Goal: Task Accomplishment & Management: Manage account settings

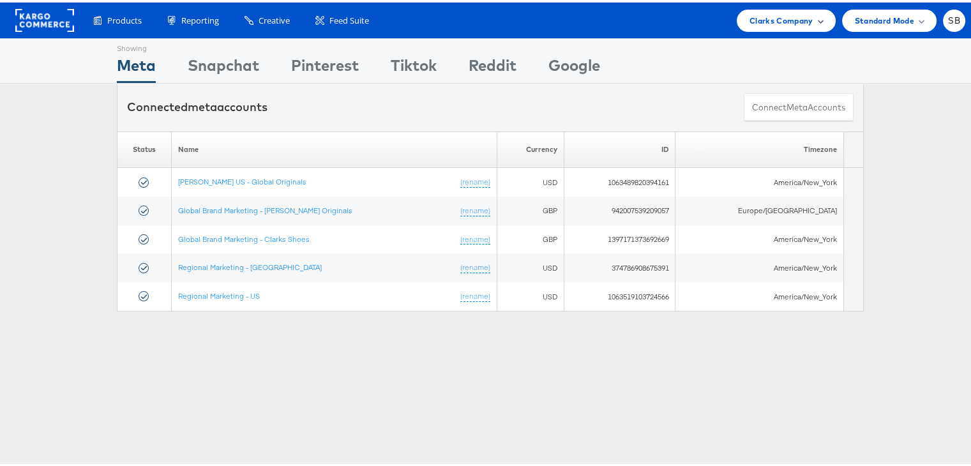
click at [752, 19] on span "Clarks Company" at bounding box center [781, 17] width 64 height 13
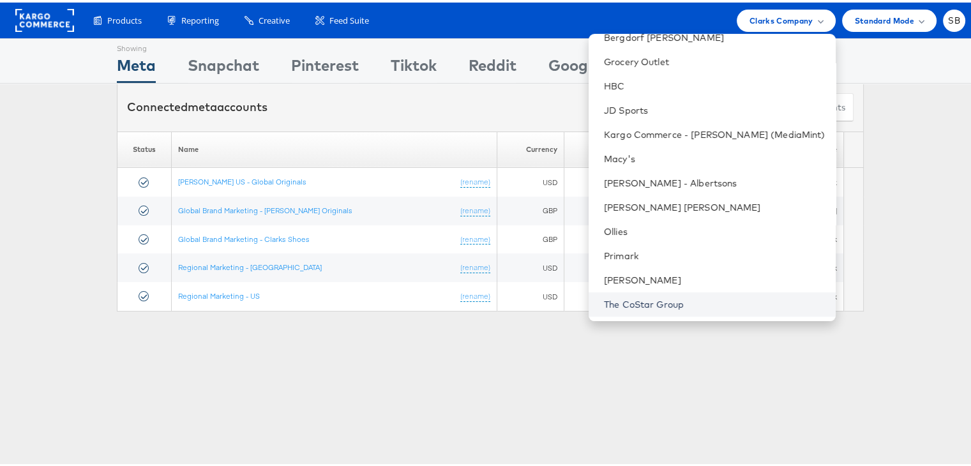
scroll to position [132, 0]
click at [661, 301] on link "The CoStar Group" at bounding box center [714, 303] width 221 height 13
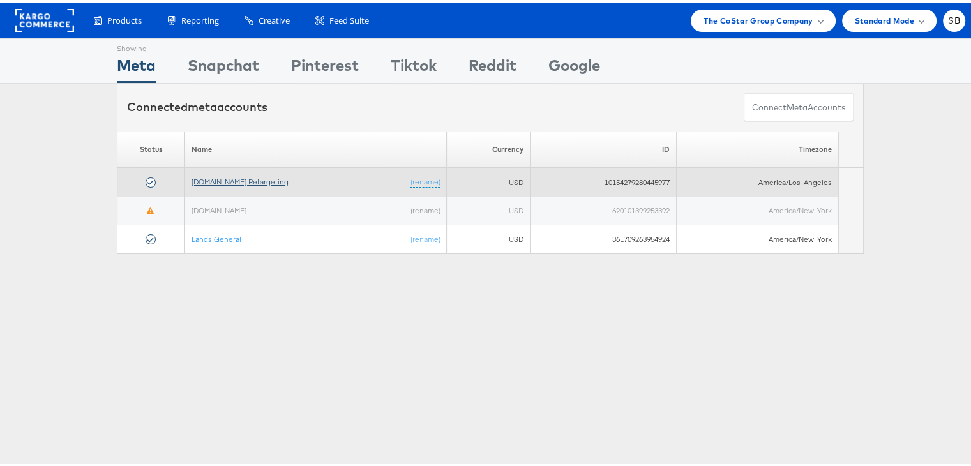
click at [225, 177] on link "[DOMAIN_NAME] Retargeting" at bounding box center [239, 179] width 97 height 10
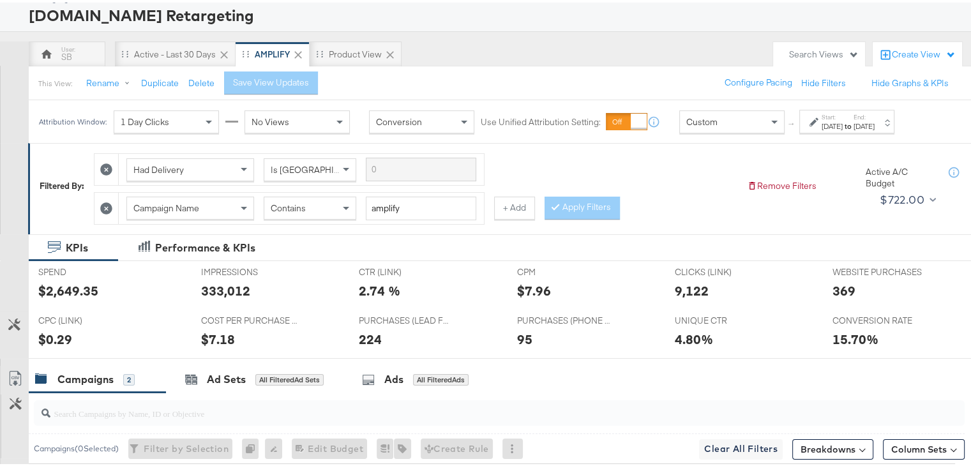
scroll to position [92, 0]
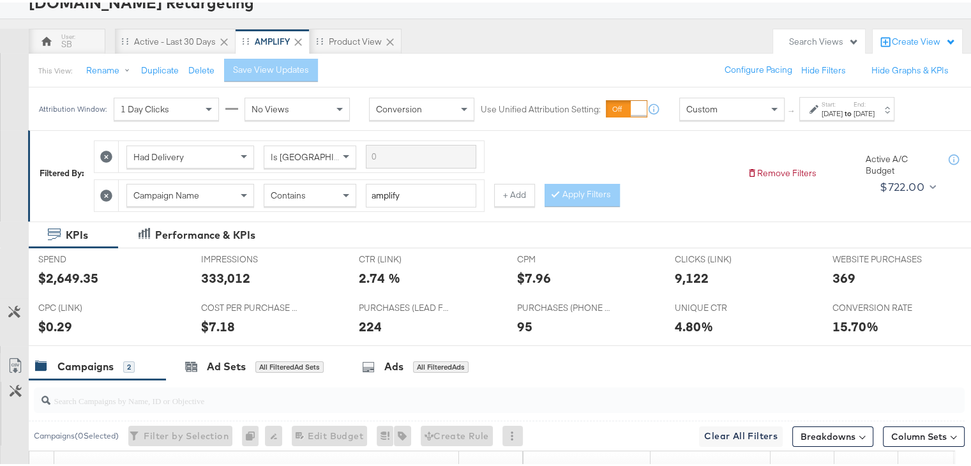
click at [842, 113] on div "Aug 1st 2025" at bounding box center [831, 111] width 21 height 10
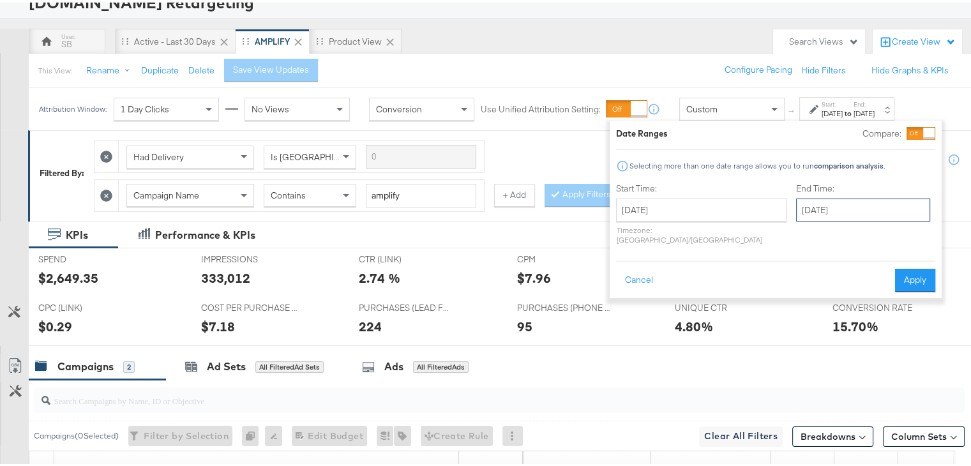
click at [796, 214] on input "August 6th 2025" at bounding box center [863, 207] width 134 height 23
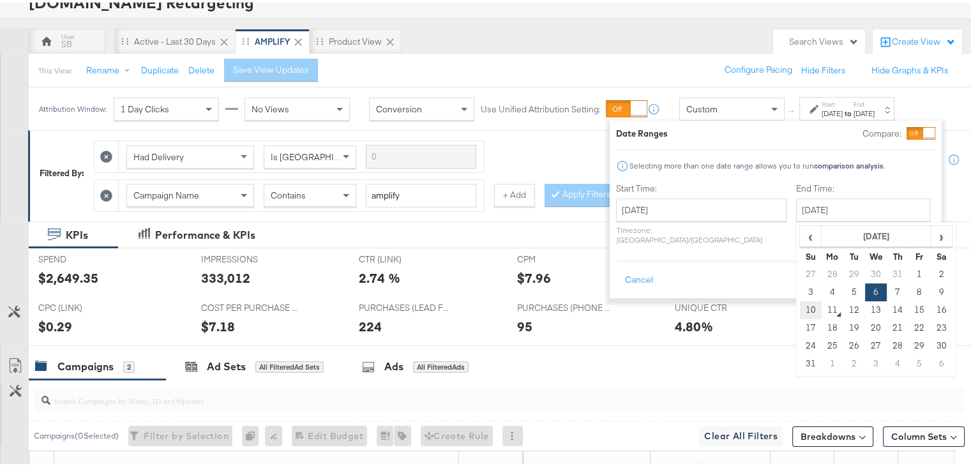
click at [800, 308] on td "10" at bounding box center [811, 308] width 22 height 18
type input "August 10th 2025"
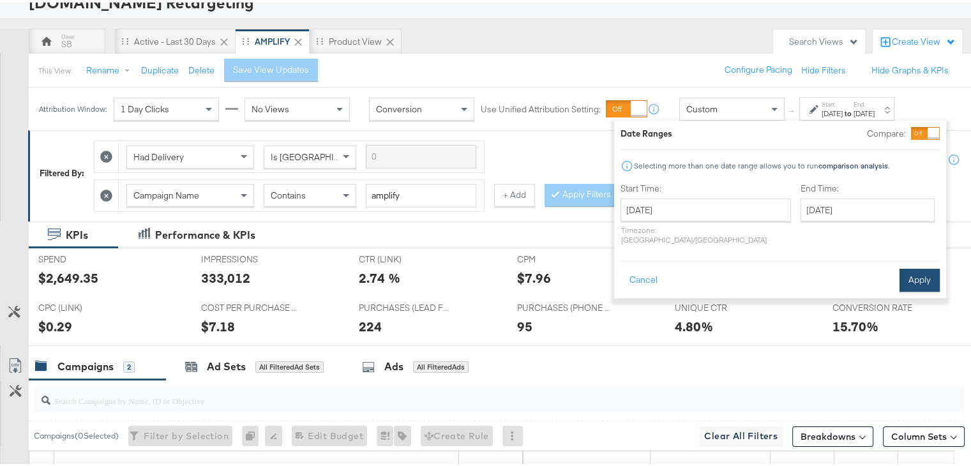
click at [911, 266] on button "Apply" at bounding box center [919, 277] width 40 height 23
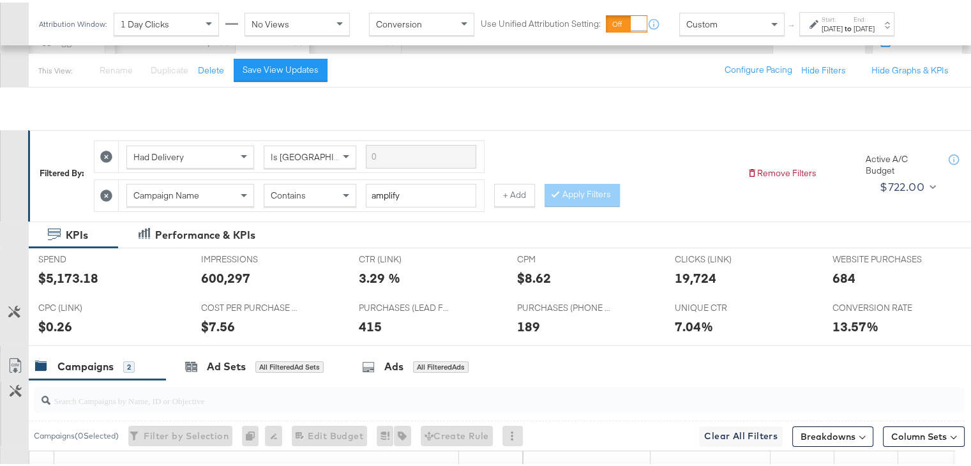
scroll to position [319, 0]
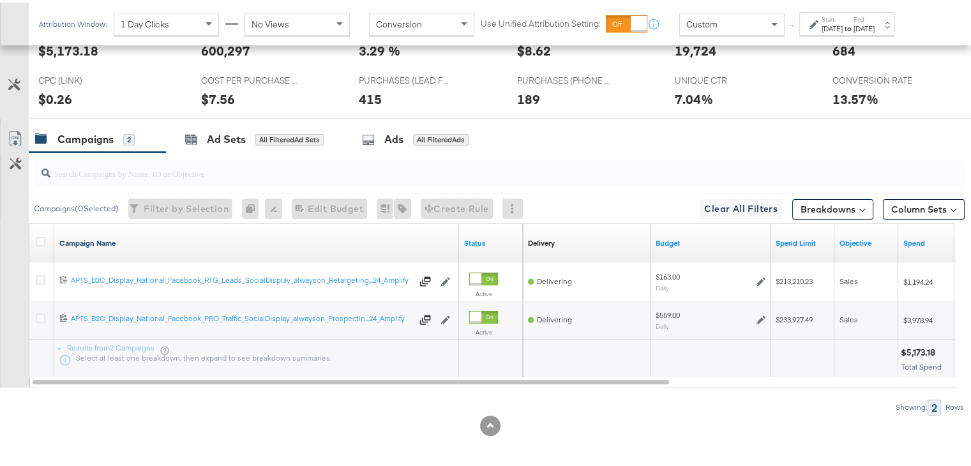
click at [108, 239] on link "Campaign Name" at bounding box center [256, 240] width 394 height 10
click at [108, 239] on link "Campaign Name ↓" at bounding box center [256, 240] width 394 height 10
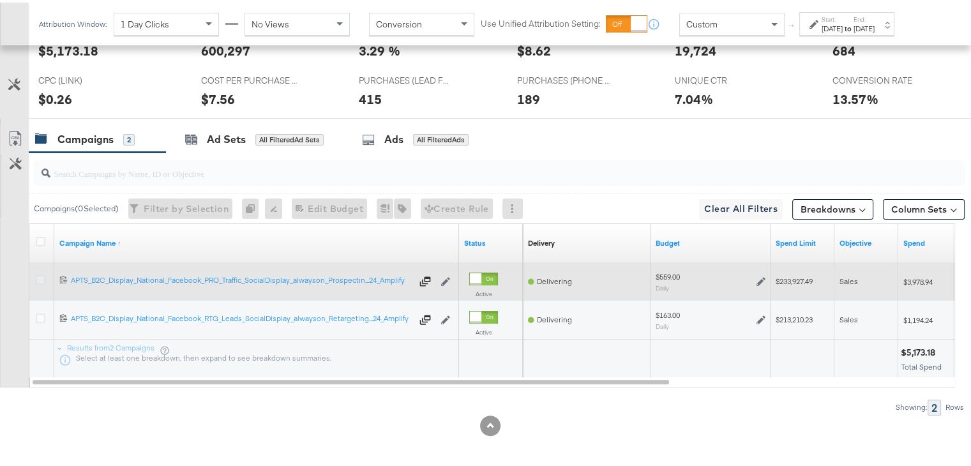
click at [41, 272] on icon at bounding box center [41, 277] width 10 height 10
click at [0, 0] on input "checkbox" at bounding box center [0, 0] width 0 height 0
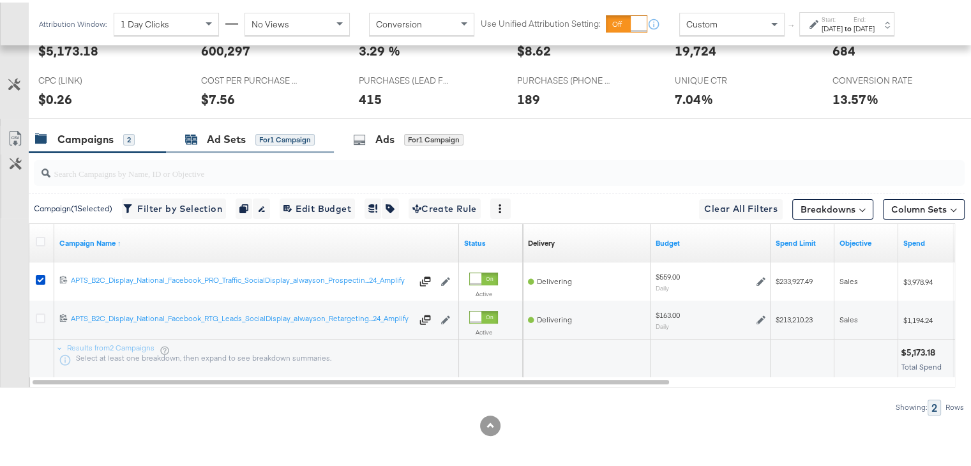
click at [225, 132] on div "Ad Sets" at bounding box center [226, 137] width 39 height 15
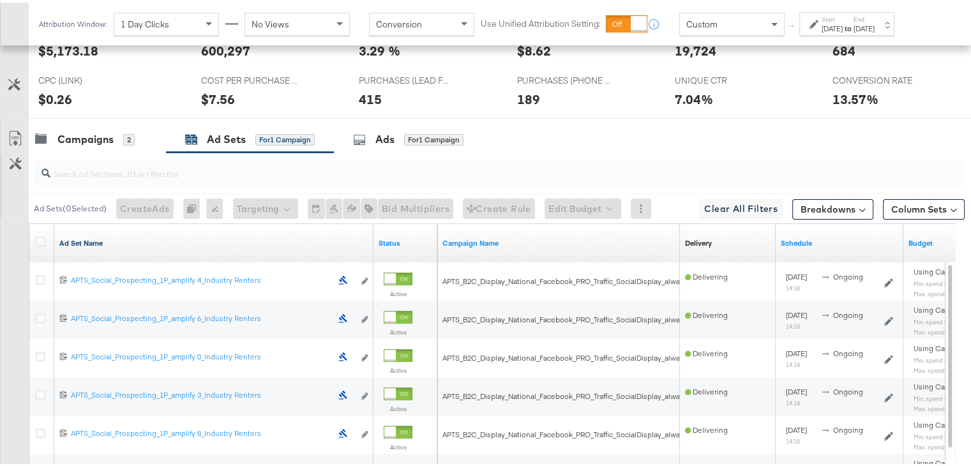
click at [96, 240] on link "Ad Set Name" at bounding box center [213, 240] width 309 height 10
click at [96, 240] on link "Ad Set Name ↓" at bounding box center [213, 240] width 309 height 10
click at [41, 234] on icon at bounding box center [41, 239] width 10 height 10
click at [0, 0] on input "checkbox" at bounding box center [0, 0] width 0 height 0
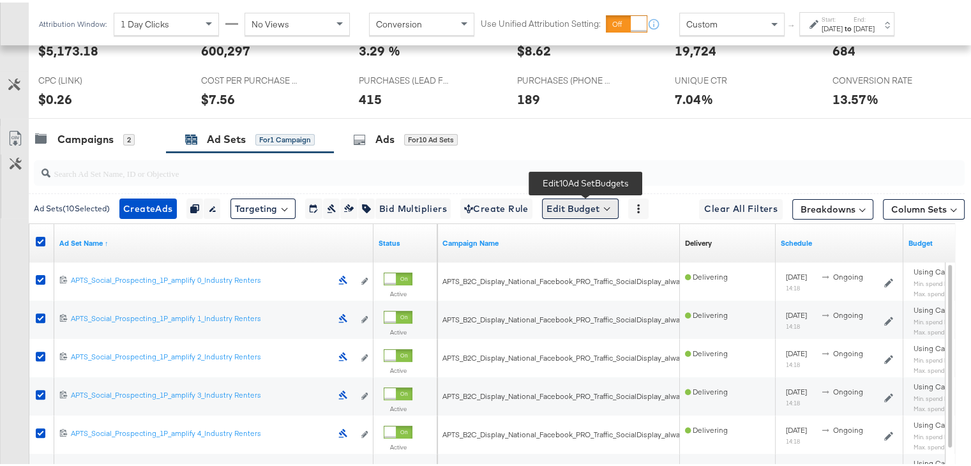
click at [599, 212] on button "Edit Budget" at bounding box center [580, 206] width 77 height 20
click at [595, 263] on span "Edit Ad Set Spend Limits" at bounding box center [595, 265] width 94 height 17
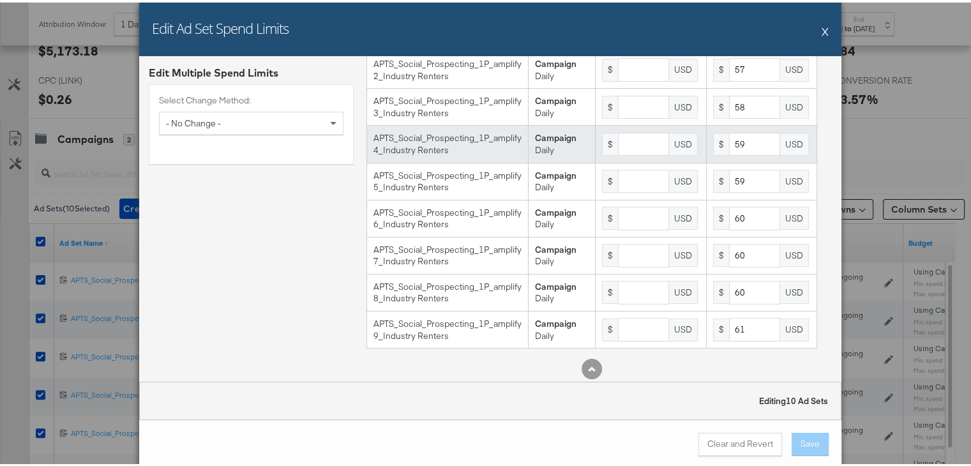
scroll to position [135, 0]
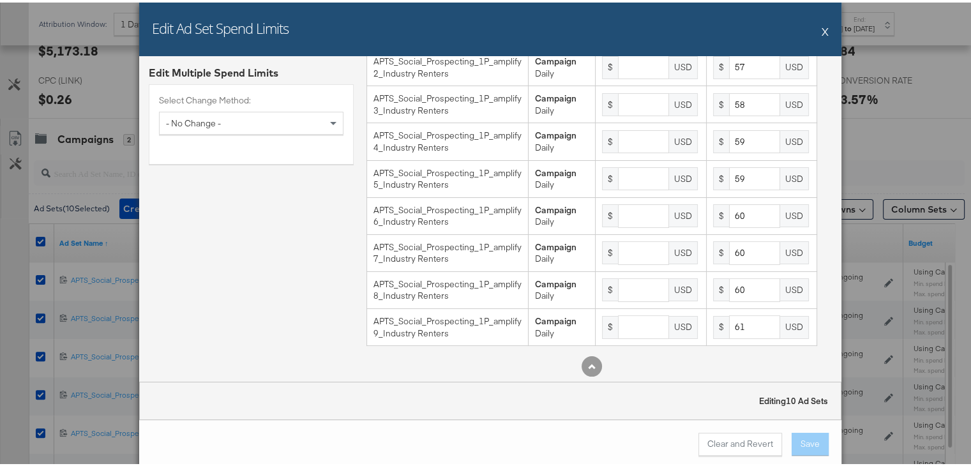
click at [822, 29] on button "X" at bounding box center [824, 29] width 7 height 26
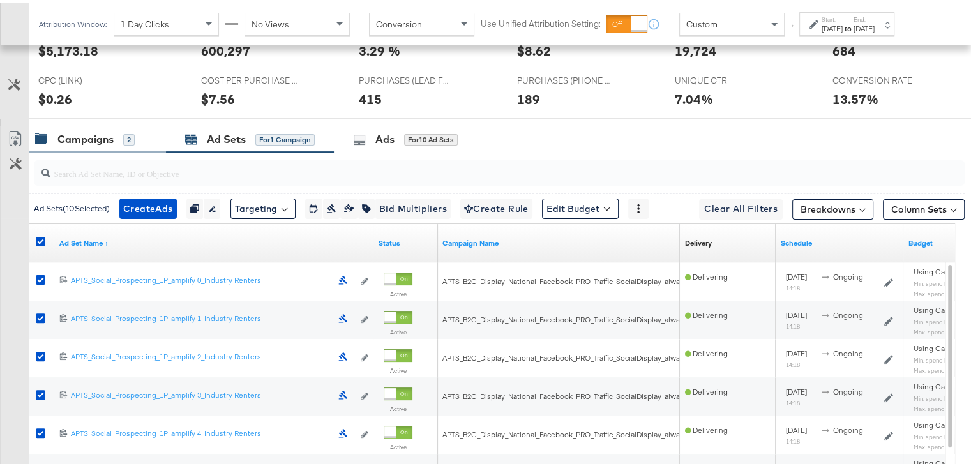
click at [77, 133] on div "Campaigns" at bounding box center [85, 137] width 56 height 15
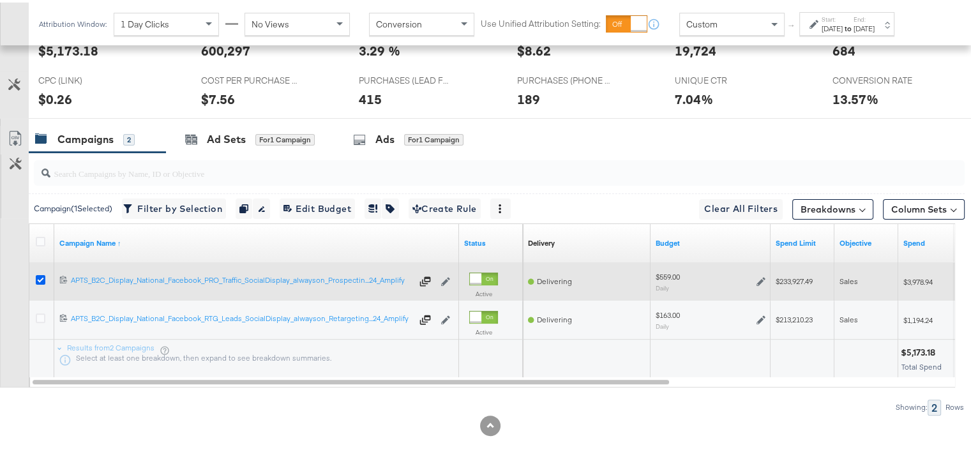
click at [43, 276] on icon at bounding box center [41, 277] width 10 height 10
click at [0, 0] on input "checkbox" at bounding box center [0, 0] width 0 height 0
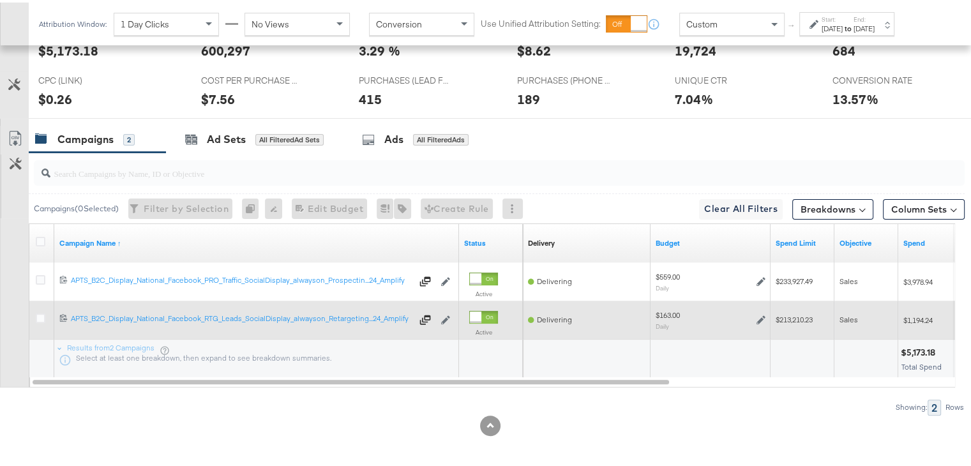
click at [42, 306] on div at bounding box center [43, 317] width 24 height 23
click at [36, 314] on icon at bounding box center [41, 316] width 10 height 10
click at [0, 0] on input "checkbox" at bounding box center [0, 0] width 0 height 0
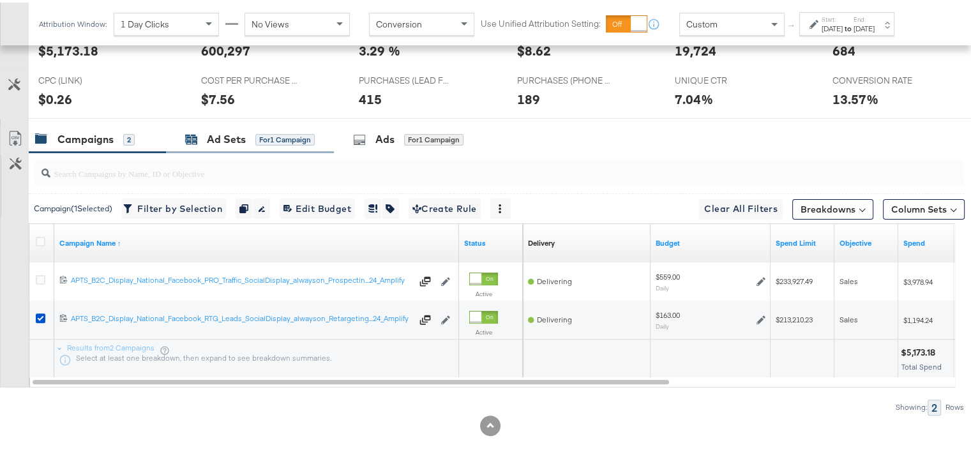
click at [209, 130] on div "Ad Sets" at bounding box center [226, 137] width 39 height 15
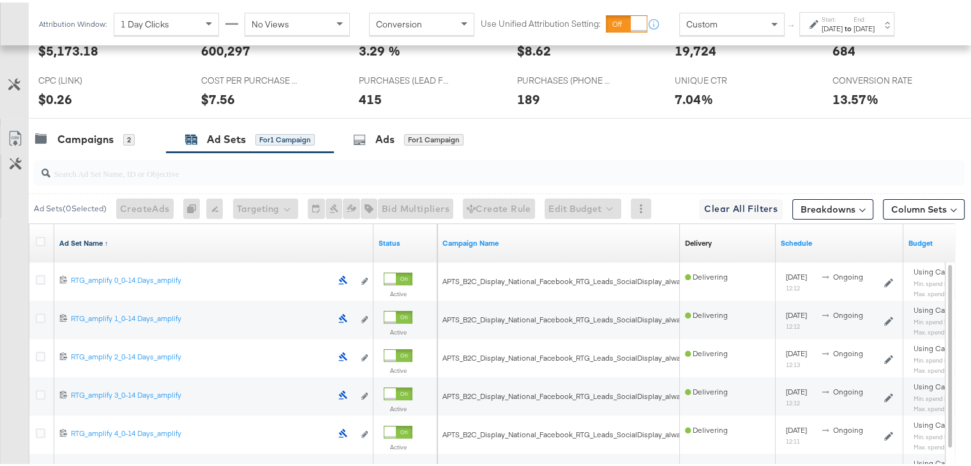
click at [85, 236] on link "Ad Set Name ↑" at bounding box center [213, 240] width 309 height 10
click at [85, 236] on link "Ad Set Name ↓" at bounding box center [213, 240] width 309 height 10
click at [38, 234] on icon at bounding box center [41, 239] width 10 height 10
click at [0, 0] on input "checkbox" at bounding box center [0, 0] width 0 height 0
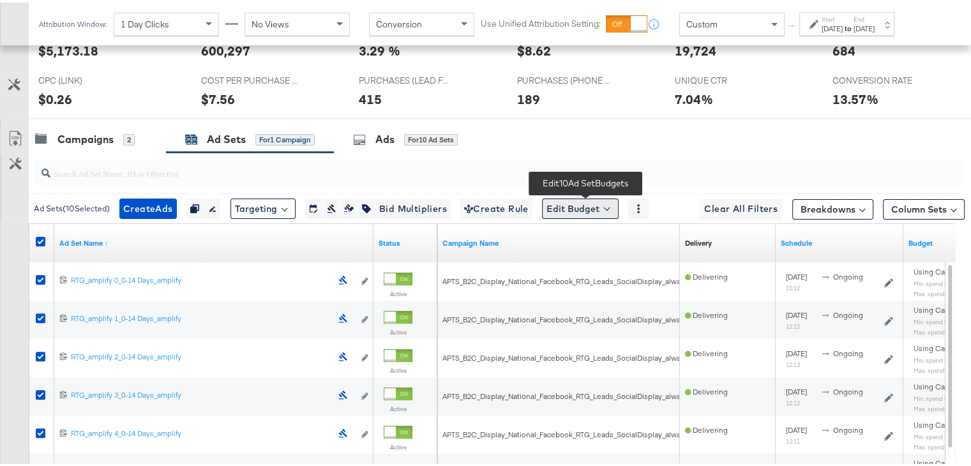
click at [556, 205] on button "Edit Budget" at bounding box center [580, 206] width 77 height 20
click at [586, 261] on span "Edit Ad Set Spend Limits" at bounding box center [595, 265] width 94 height 17
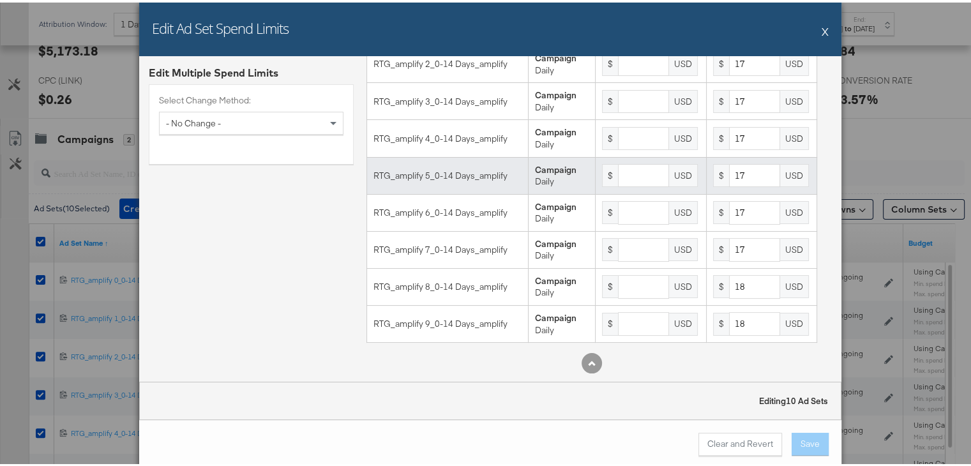
scroll to position [138, 0]
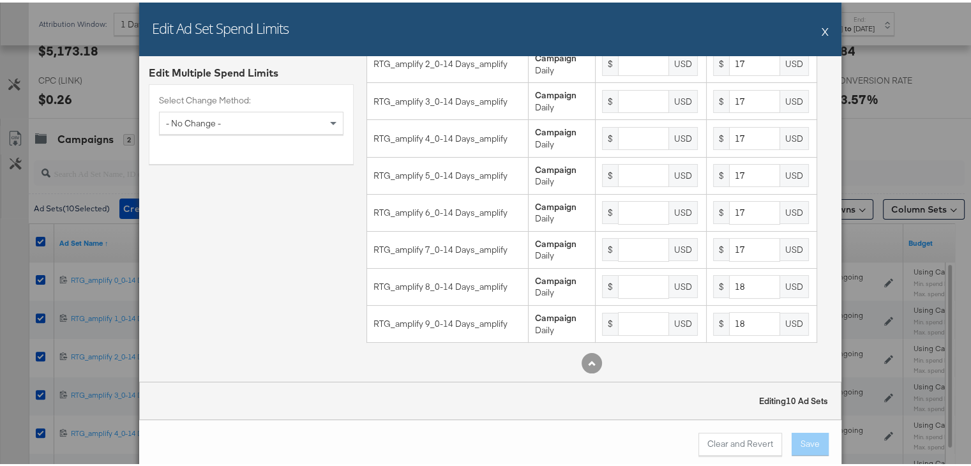
click at [821, 29] on button "X" at bounding box center [824, 29] width 7 height 26
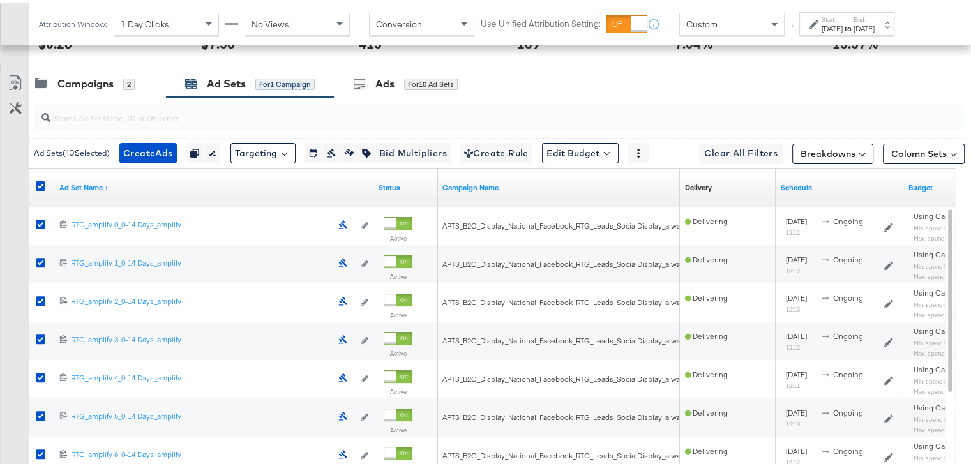
scroll to position [371, 0]
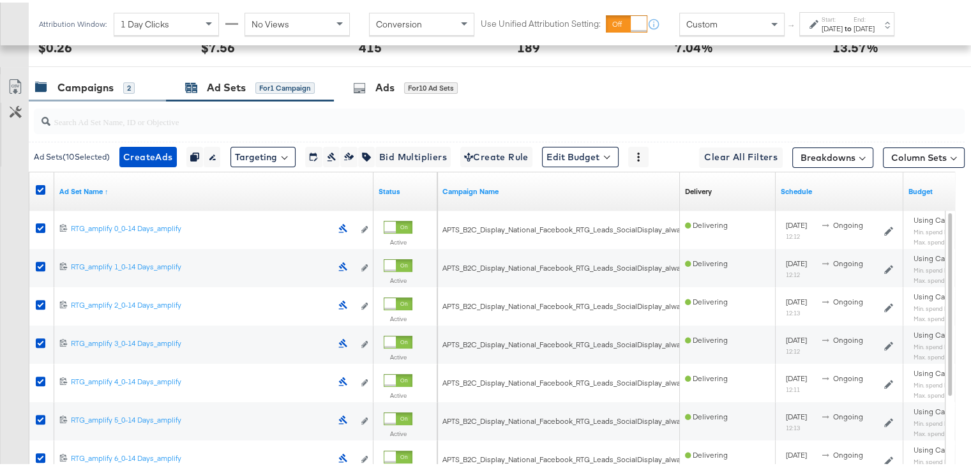
click at [96, 82] on div "Campaigns" at bounding box center [85, 85] width 56 height 15
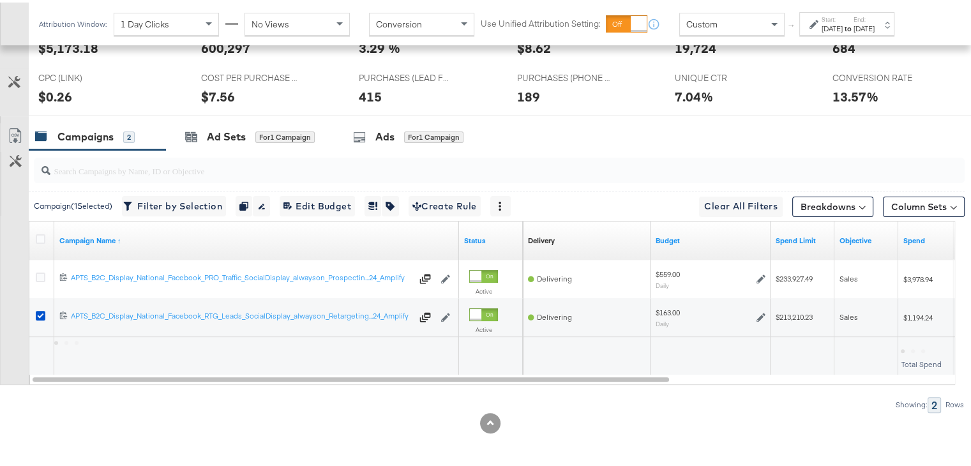
scroll to position [319, 0]
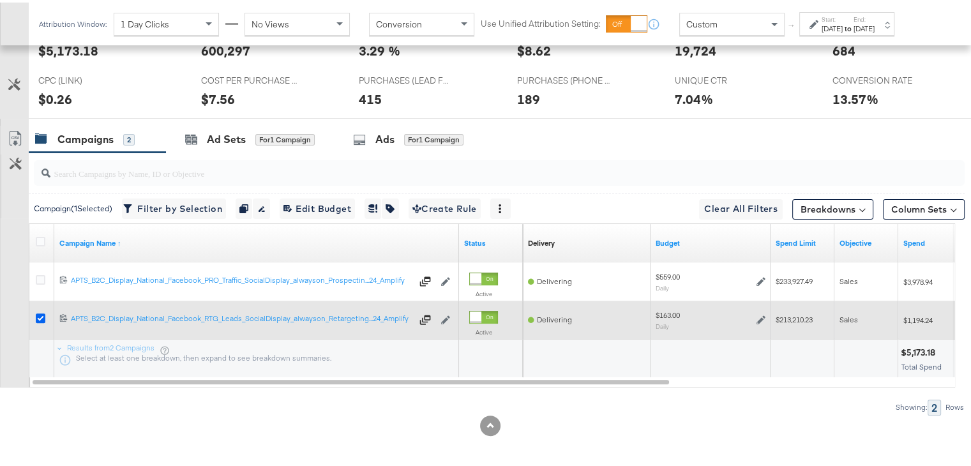
click at [38, 311] on icon at bounding box center [41, 316] width 10 height 10
click at [0, 0] on input "checkbox" at bounding box center [0, 0] width 0 height 0
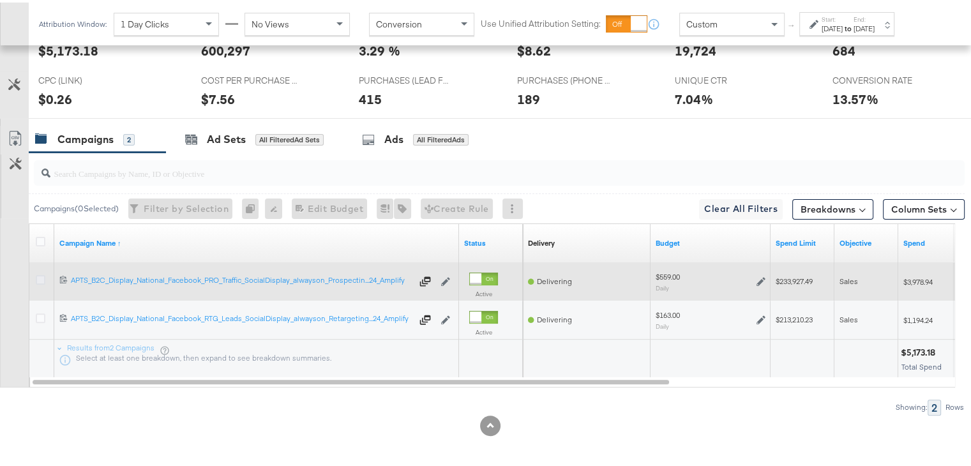
click at [40, 273] on icon at bounding box center [41, 277] width 10 height 10
click at [0, 0] on input "checkbox" at bounding box center [0, 0] width 0 height 0
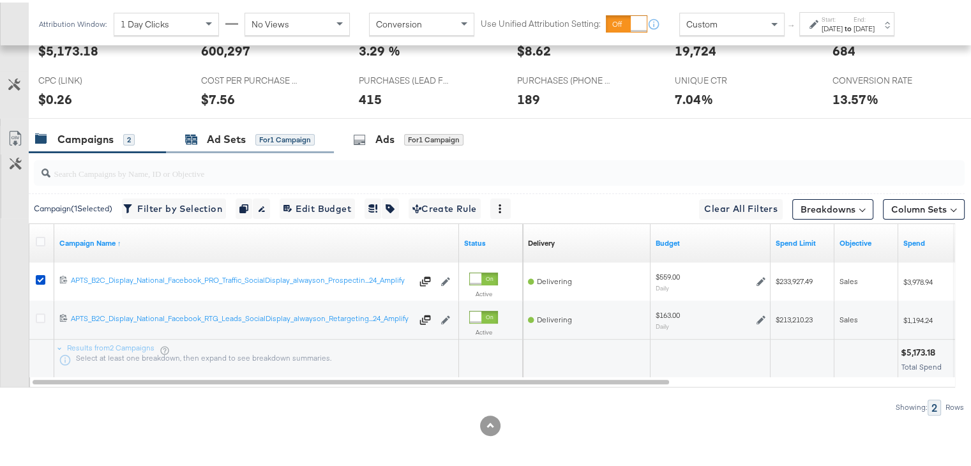
click at [221, 134] on div "Ad Sets" at bounding box center [226, 137] width 39 height 15
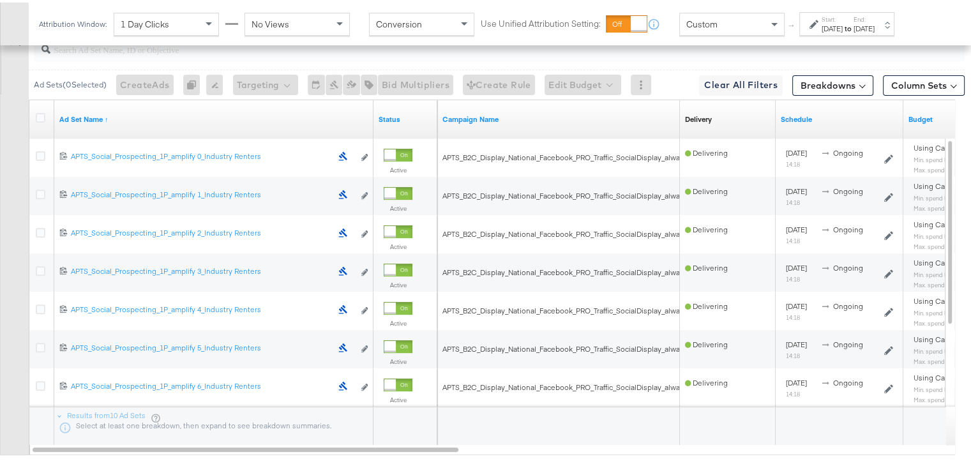
scroll to position [230, 0]
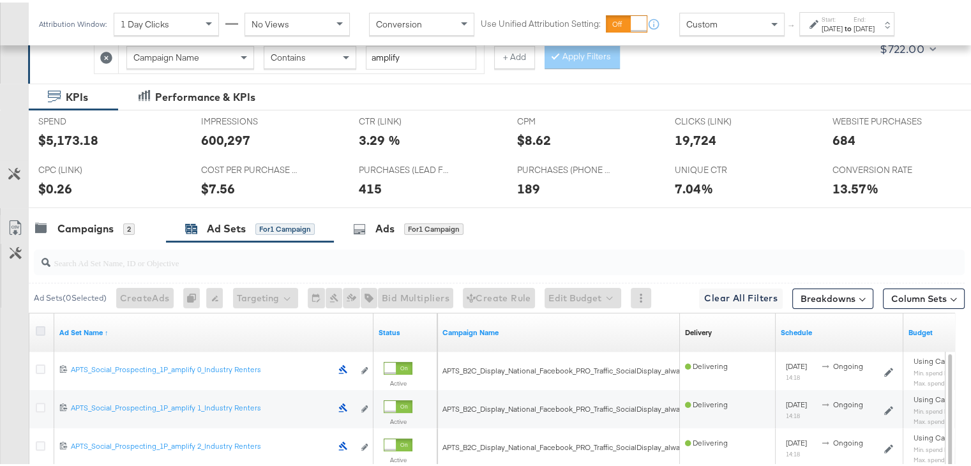
click at [40, 324] on icon at bounding box center [41, 329] width 10 height 10
click at [0, 0] on input "checkbox" at bounding box center [0, 0] width 0 height 0
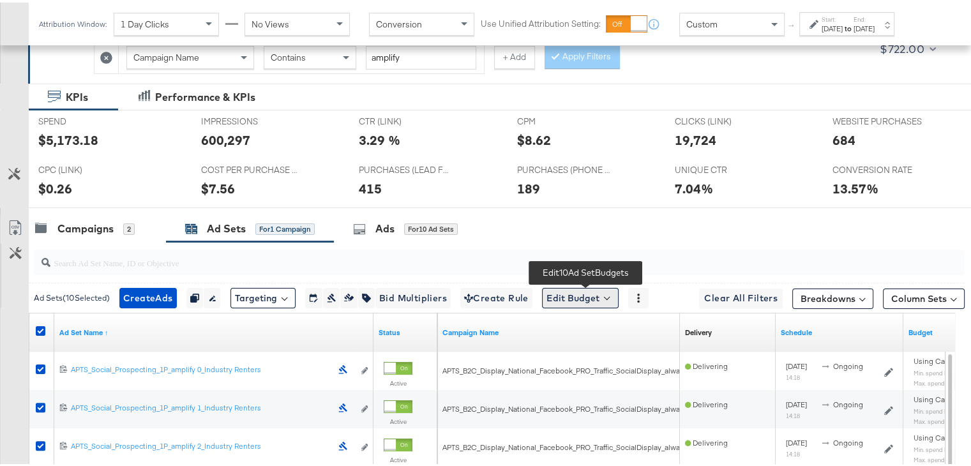
click at [567, 290] on button "Edit Budget" at bounding box center [580, 295] width 77 height 20
click at [583, 347] on span "Edit Ad Set Spend Limits" at bounding box center [595, 354] width 94 height 17
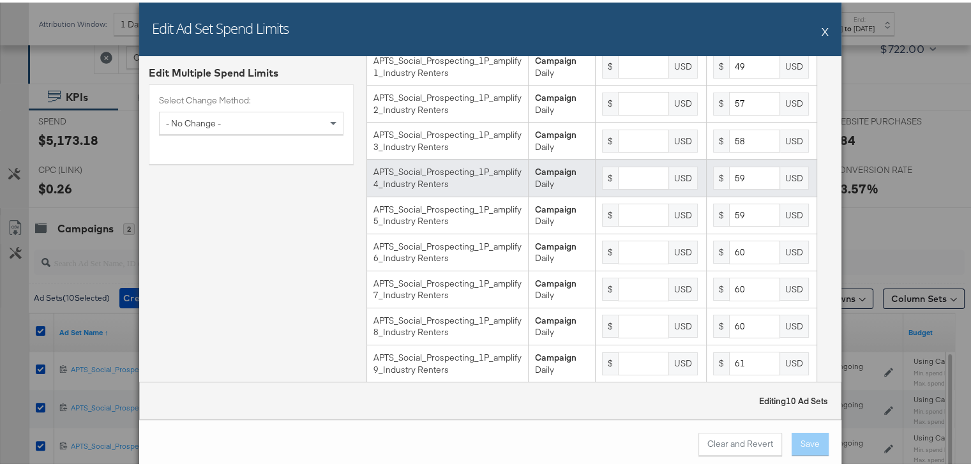
scroll to position [138, 0]
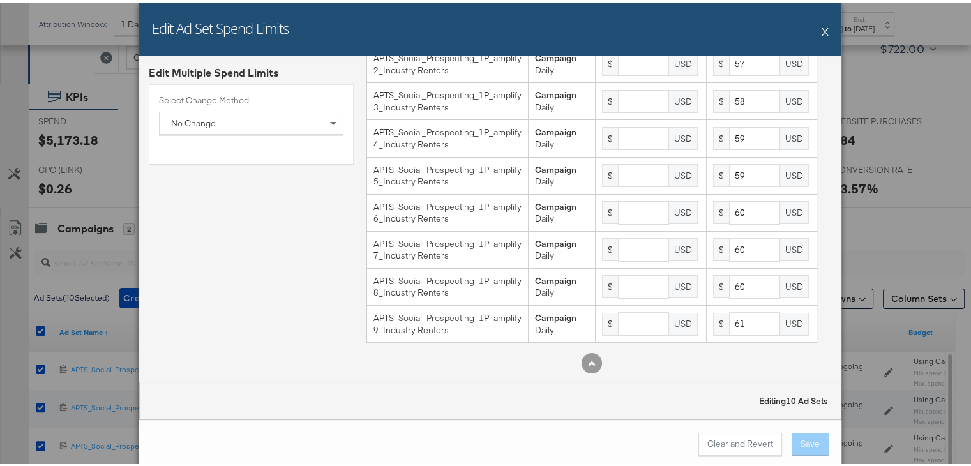
click at [822, 26] on button "X" at bounding box center [824, 29] width 7 height 26
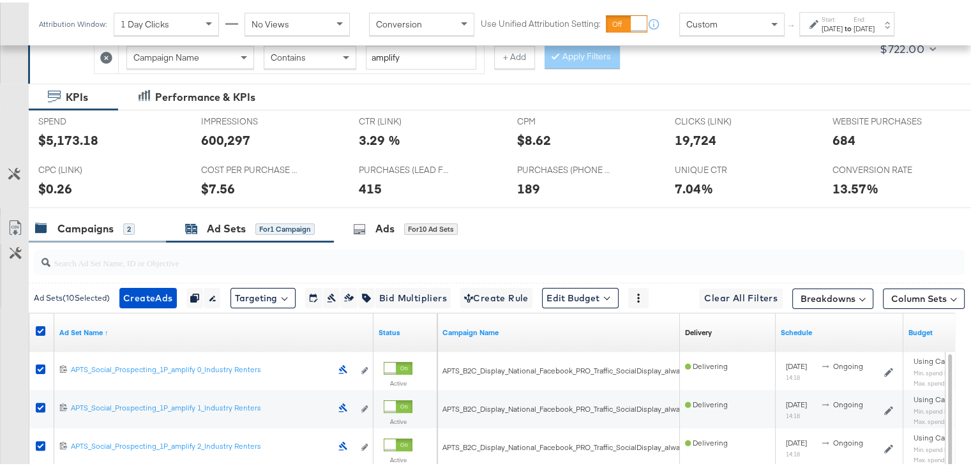
click at [111, 223] on div "Campaigns" at bounding box center [85, 226] width 56 height 15
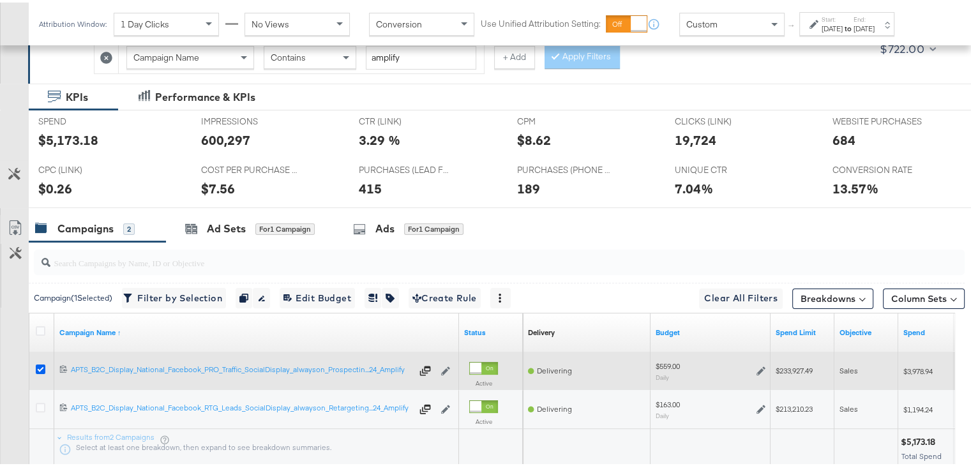
click at [40, 366] on icon at bounding box center [41, 367] width 10 height 10
click at [0, 0] on input "checkbox" at bounding box center [0, 0] width 0 height 0
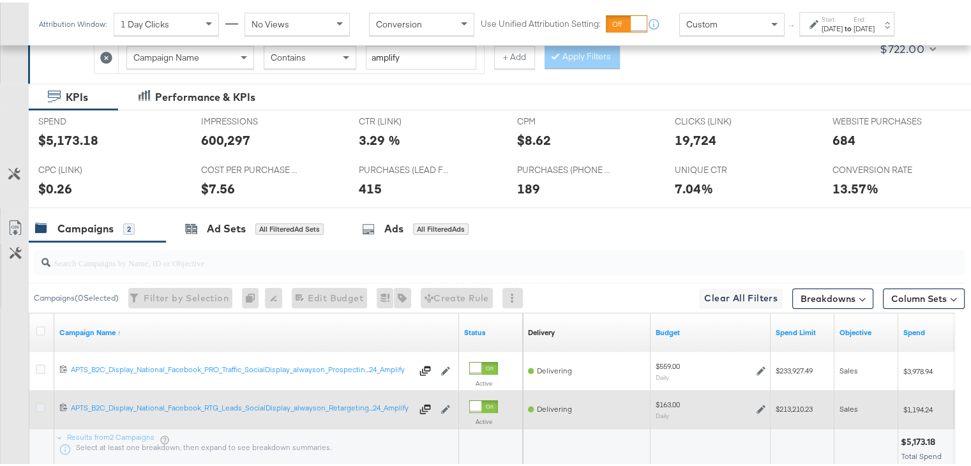
click at [37, 404] on icon at bounding box center [41, 405] width 10 height 10
click at [0, 0] on input "checkbox" at bounding box center [0, 0] width 0 height 0
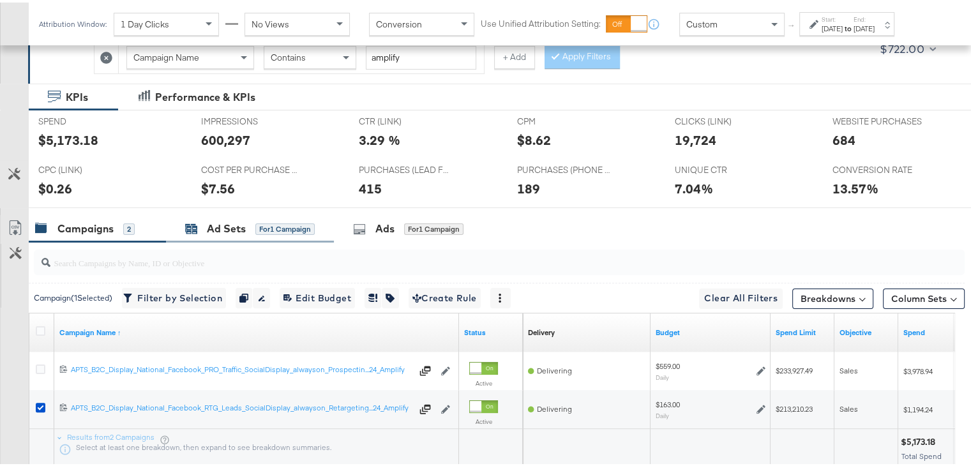
click at [228, 224] on div "Ad Sets" at bounding box center [226, 226] width 39 height 15
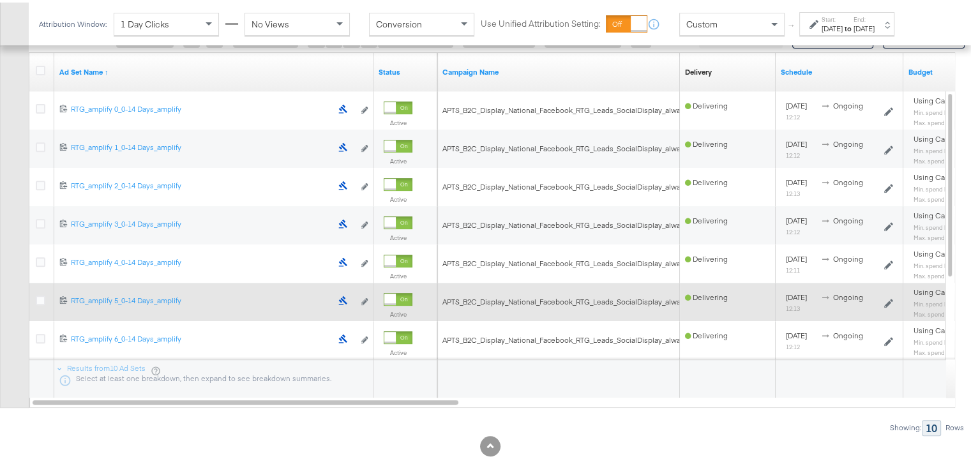
scroll to position [485, 0]
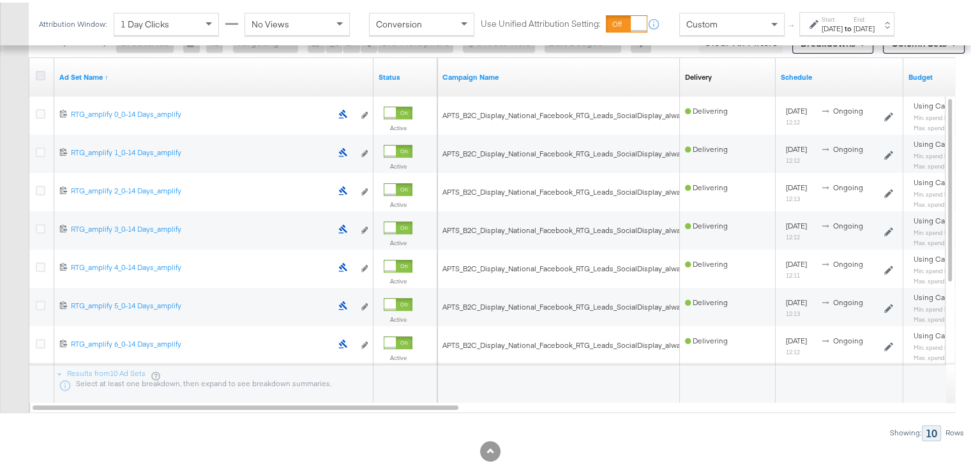
click at [40, 69] on icon at bounding box center [41, 73] width 10 height 10
click at [0, 0] on input "checkbox" at bounding box center [0, 0] width 0 height 0
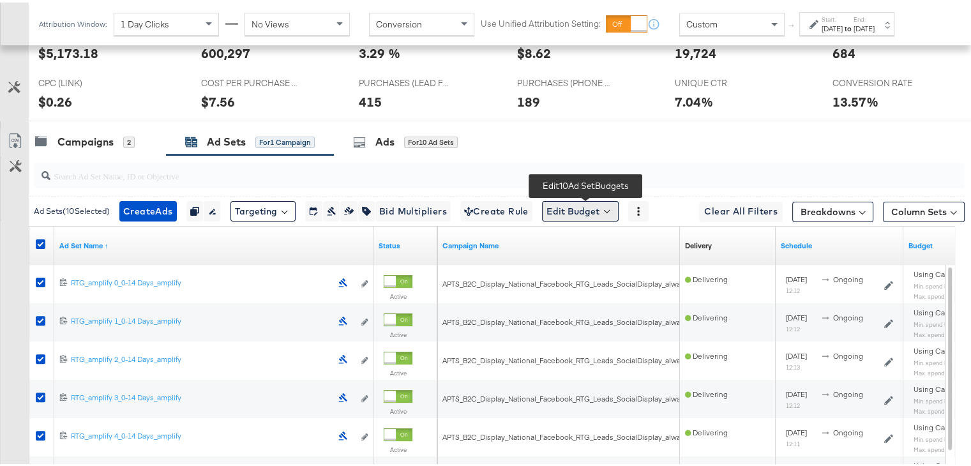
click at [559, 201] on button "Edit Budget" at bounding box center [580, 208] width 77 height 20
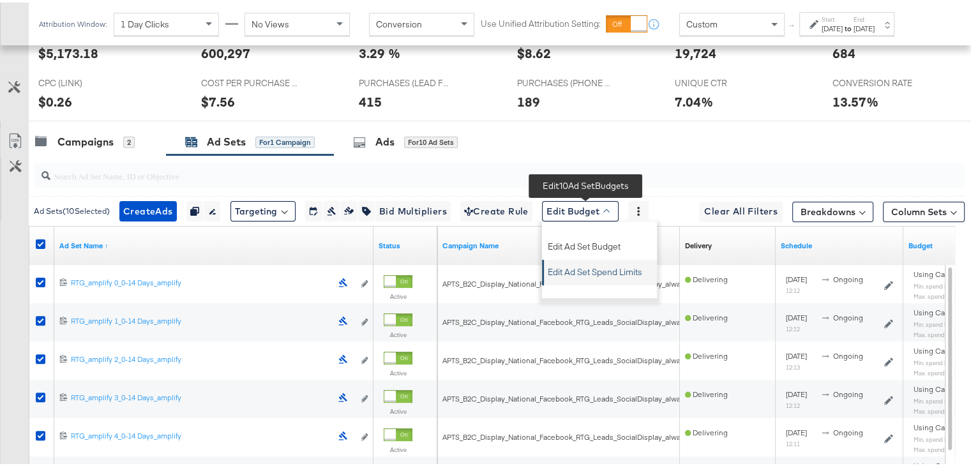
click at [571, 267] on span "Edit Ad Set Spend Limits" at bounding box center [595, 267] width 94 height 17
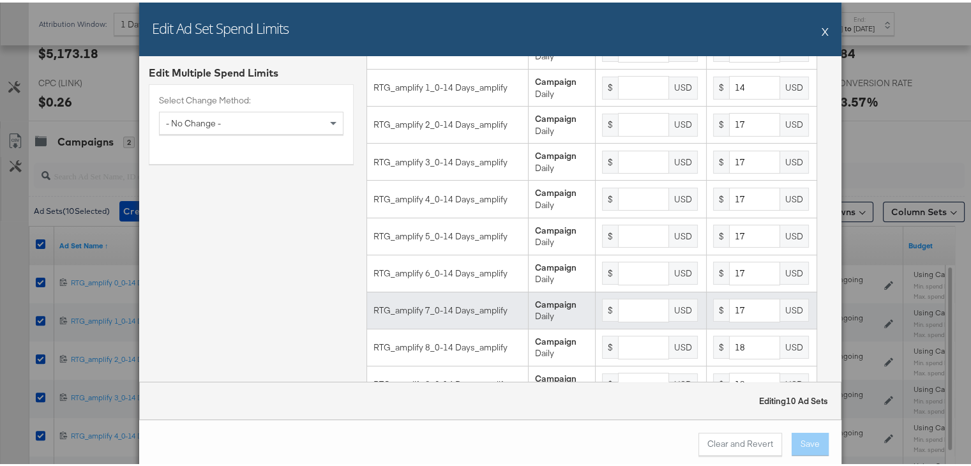
scroll to position [138, 0]
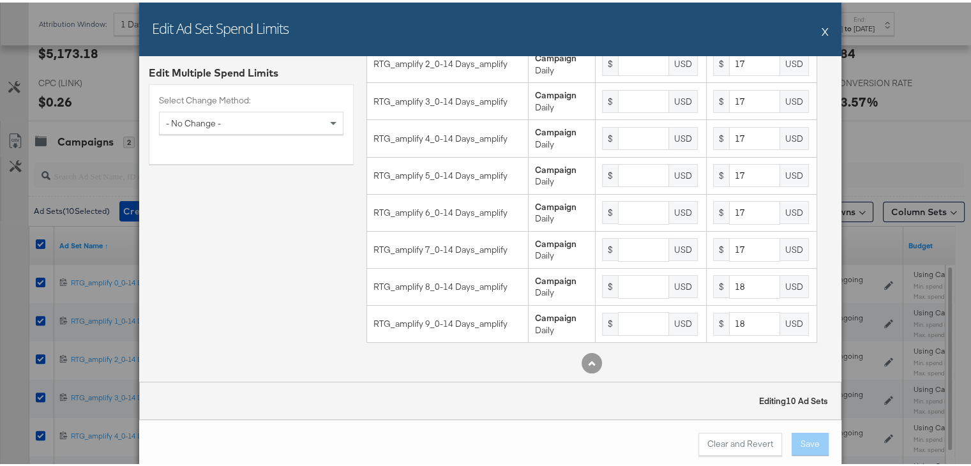
click at [812, 28] on div "Edit Ad Set Spend Limits X" at bounding box center [490, 27] width 702 height 54
click at [821, 30] on div "Edit Ad Set Spend Limits X" at bounding box center [490, 27] width 702 height 54
click at [821, 30] on button "X" at bounding box center [824, 29] width 7 height 26
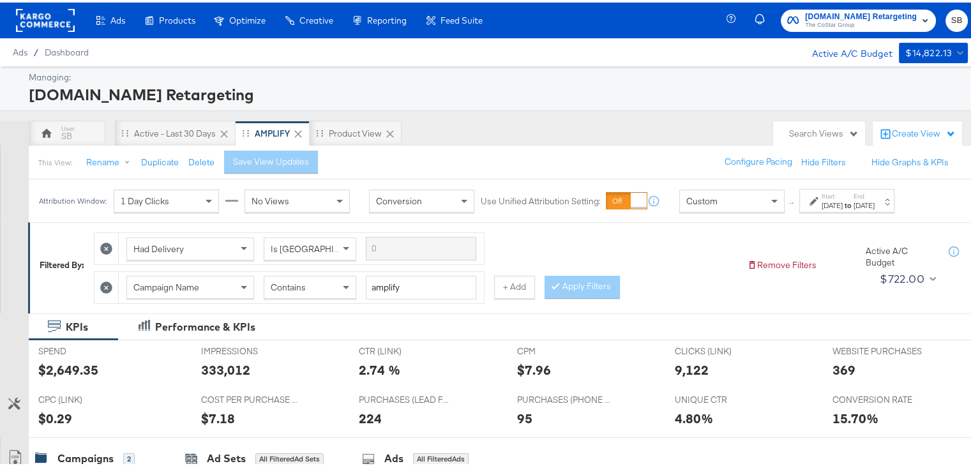
click at [52, 7] on rect at bounding box center [45, 17] width 59 height 23
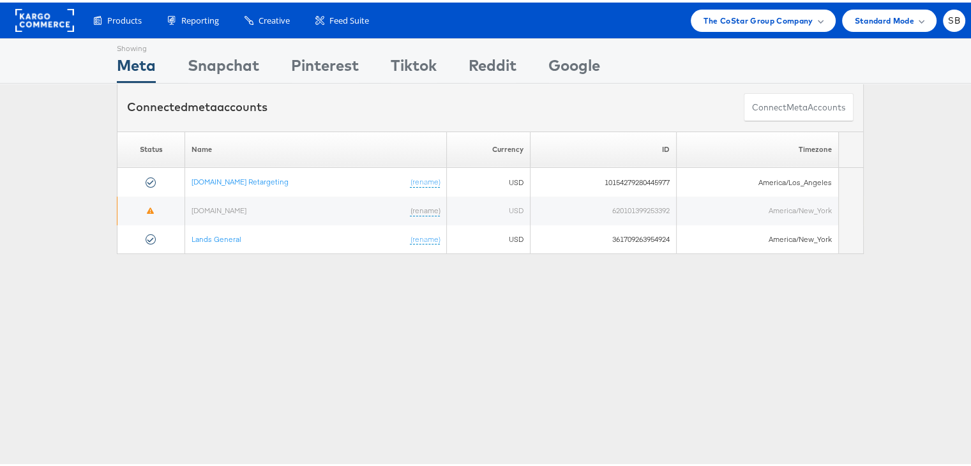
click at [38, 18] on rect at bounding box center [44, 17] width 59 height 23
click at [747, 23] on span "The CoStar Group Company" at bounding box center [757, 17] width 109 height 13
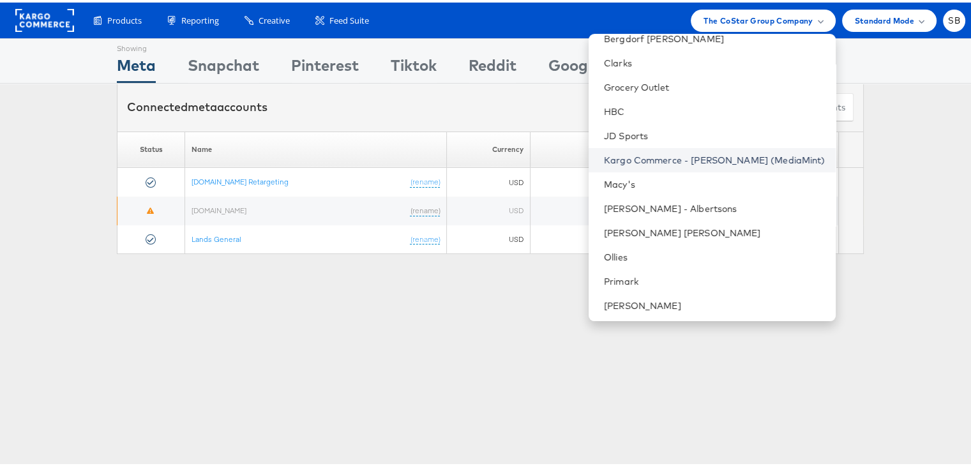
scroll to position [133, 0]
click at [555, 391] on div "Showing Meta Showing [GEOGRAPHIC_DATA] Showing Pinterest Showing Tiktok Showing…" at bounding box center [490, 355] width 980 height 638
